Goal: Task Accomplishment & Management: Complete application form

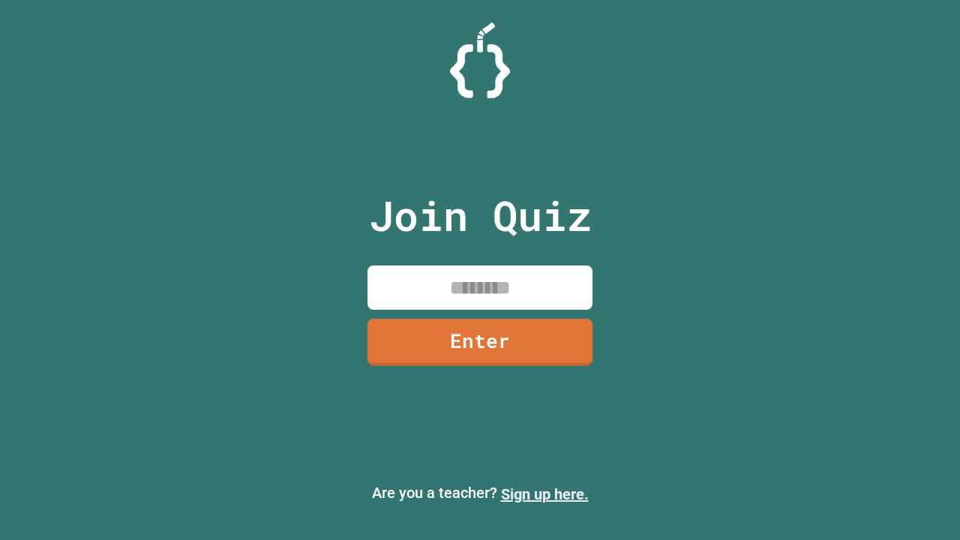
click at [545, 494] on link "Sign up here." at bounding box center [545, 494] width 88 height 18
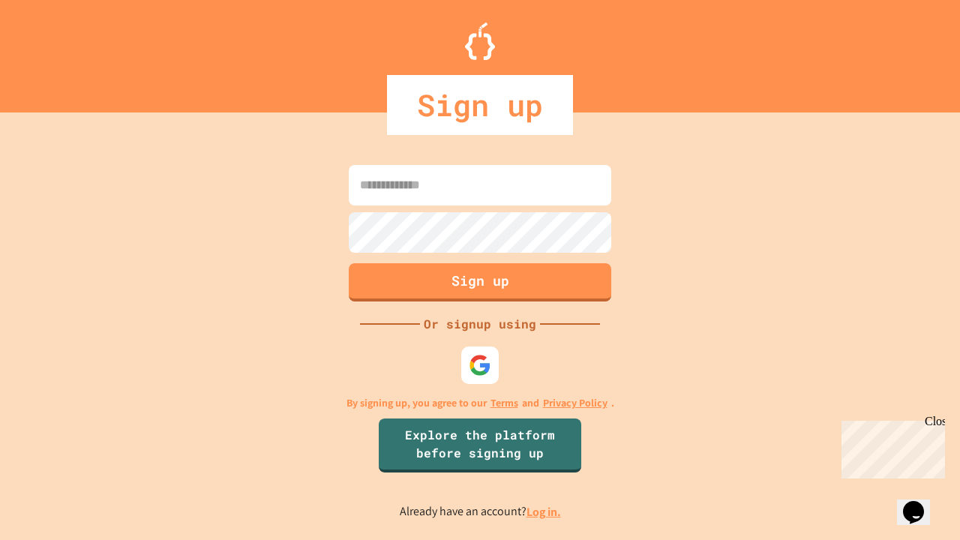
click at [545, 512] on link "Log in." at bounding box center [544, 512] width 35 height 16
